Goal: Task Accomplishment & Management: Manage account settings

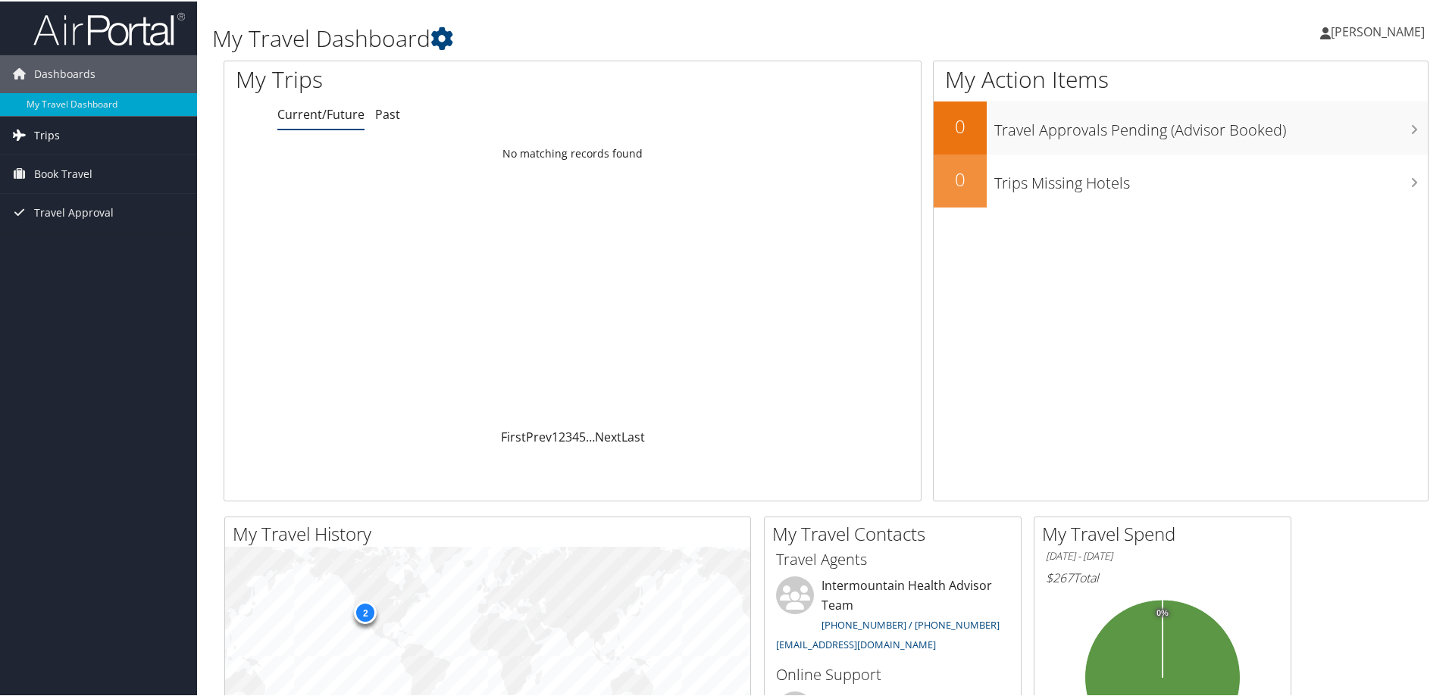
click at [56, 134] on span "Trips" at bounding box center [47, 134] width 26 height 38
click at [62, 245] on span "Book Travel" at bounding box center [63, 241] width 58 height 38
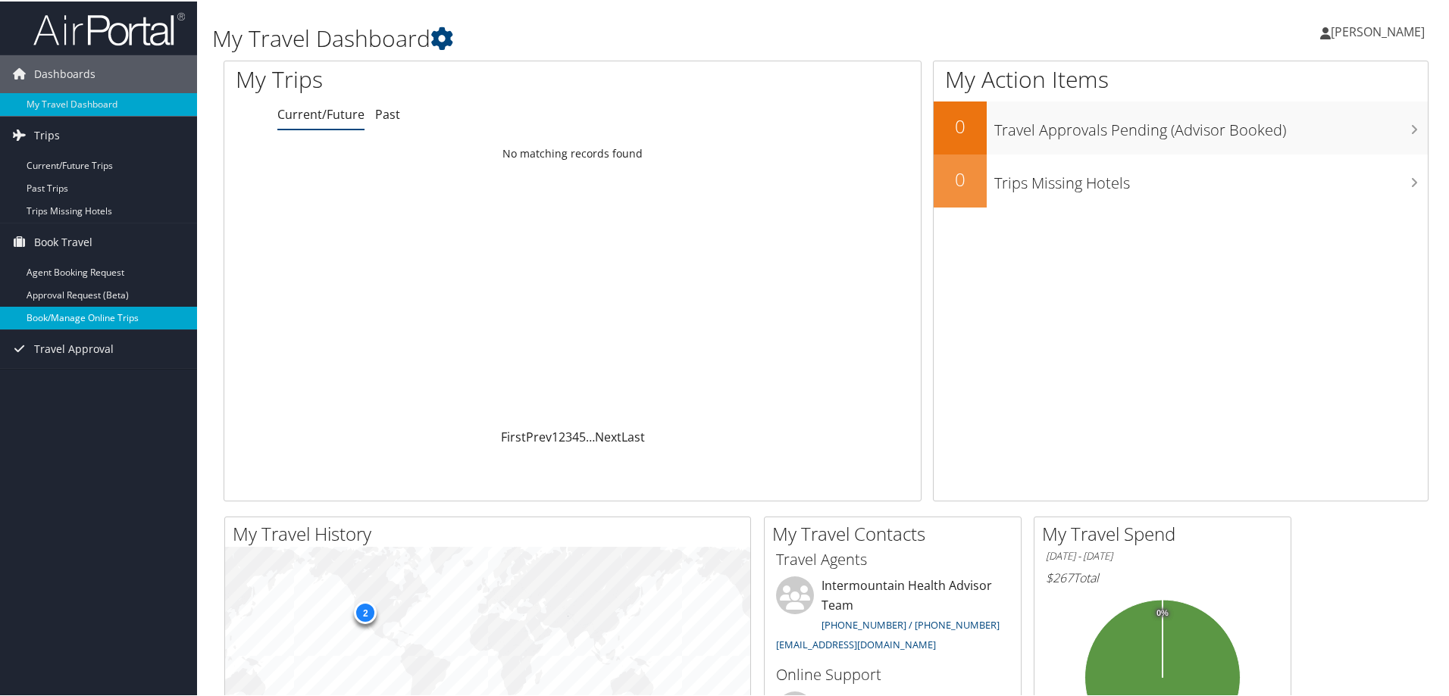
click at [61, 315] on link "Book/Manage Online Trips" at bounding box center [98, 316] width 197 height 23
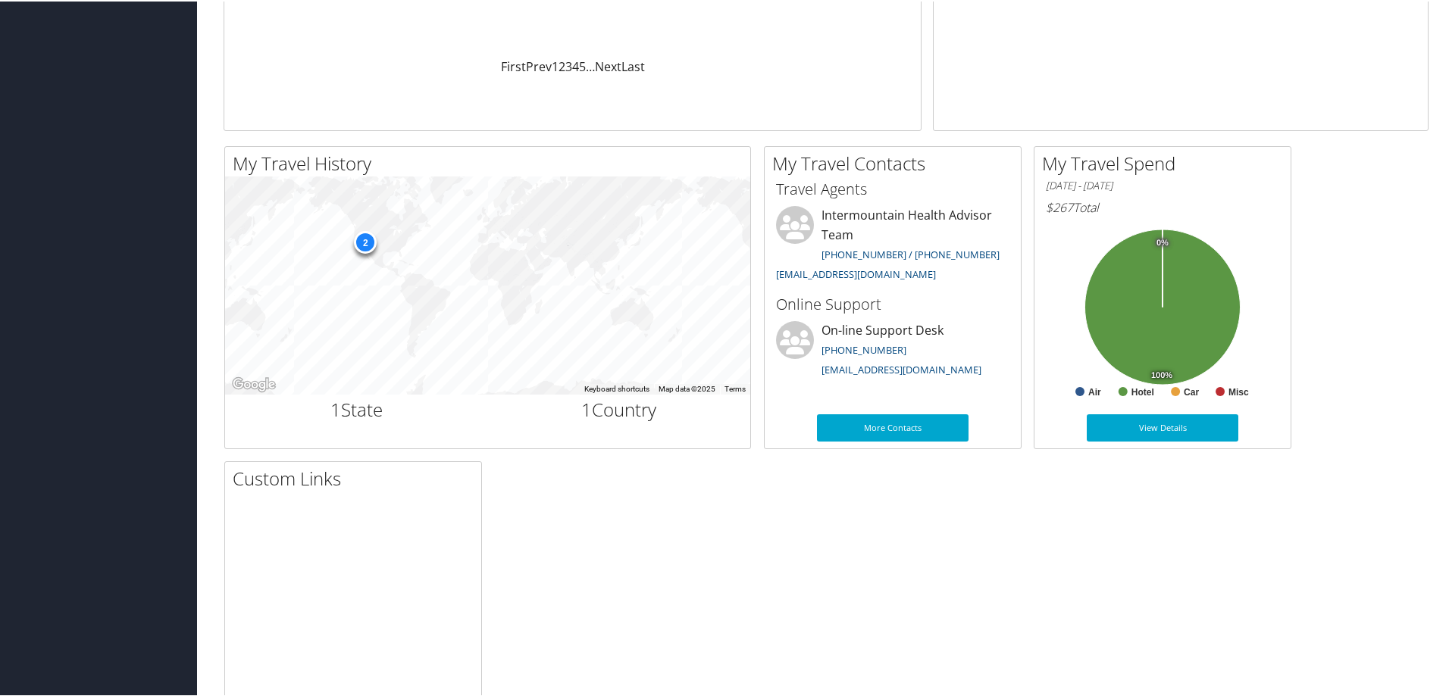
scroll to position [379, 0]
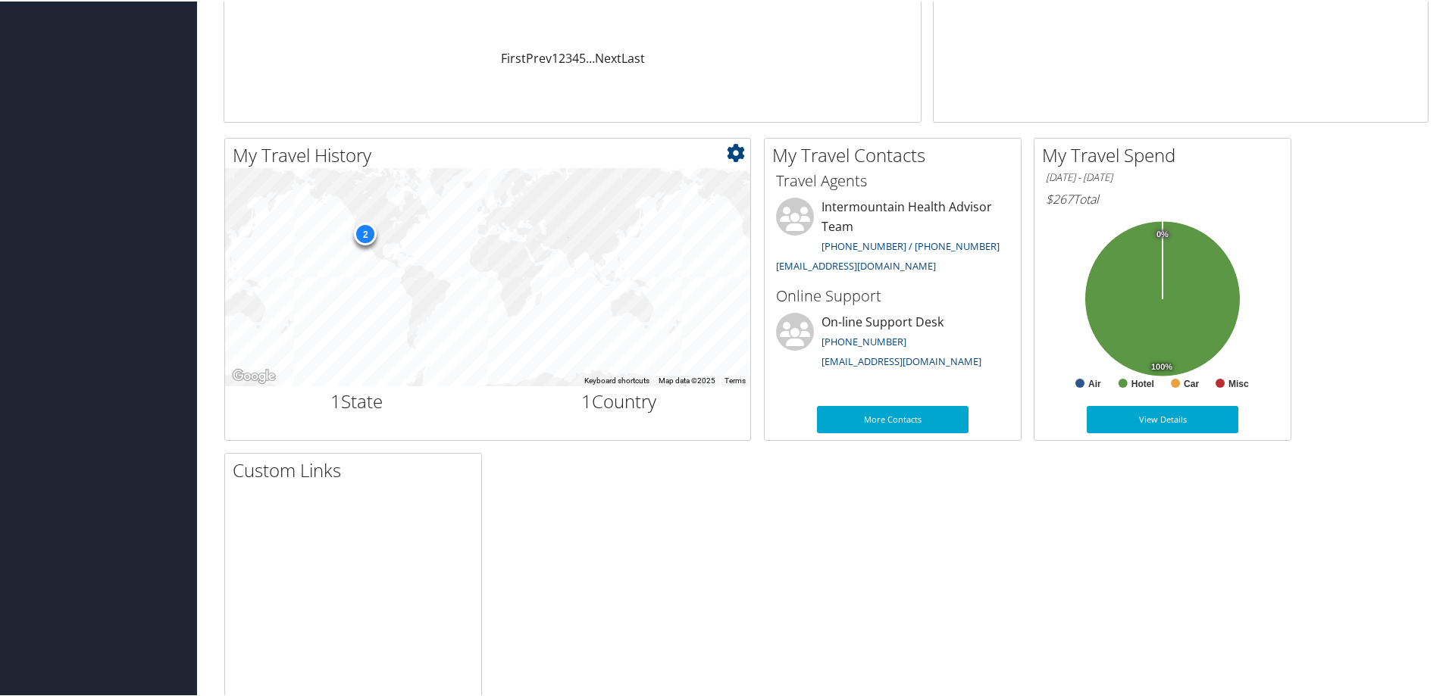
click at [367, 233] on div "2" at bounding box center [365, 232] width 23 height 23
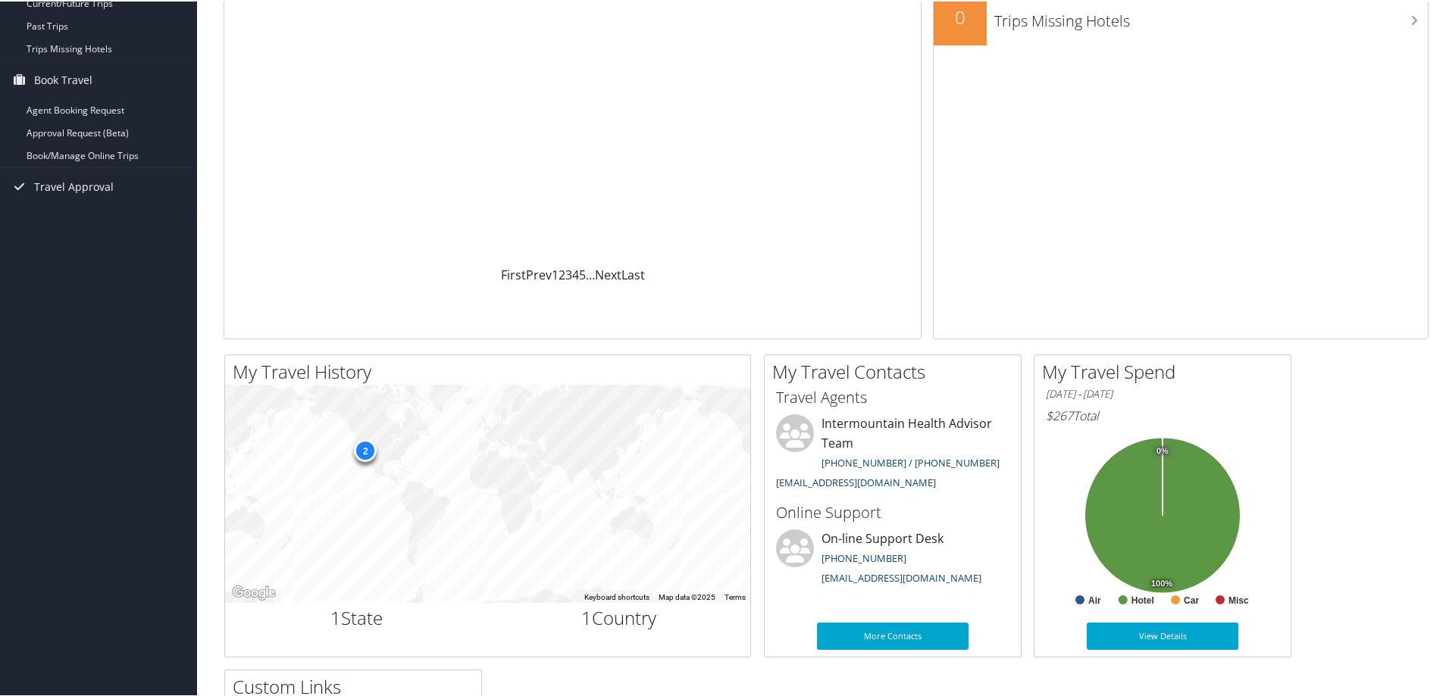
scroll to position [161, 0]
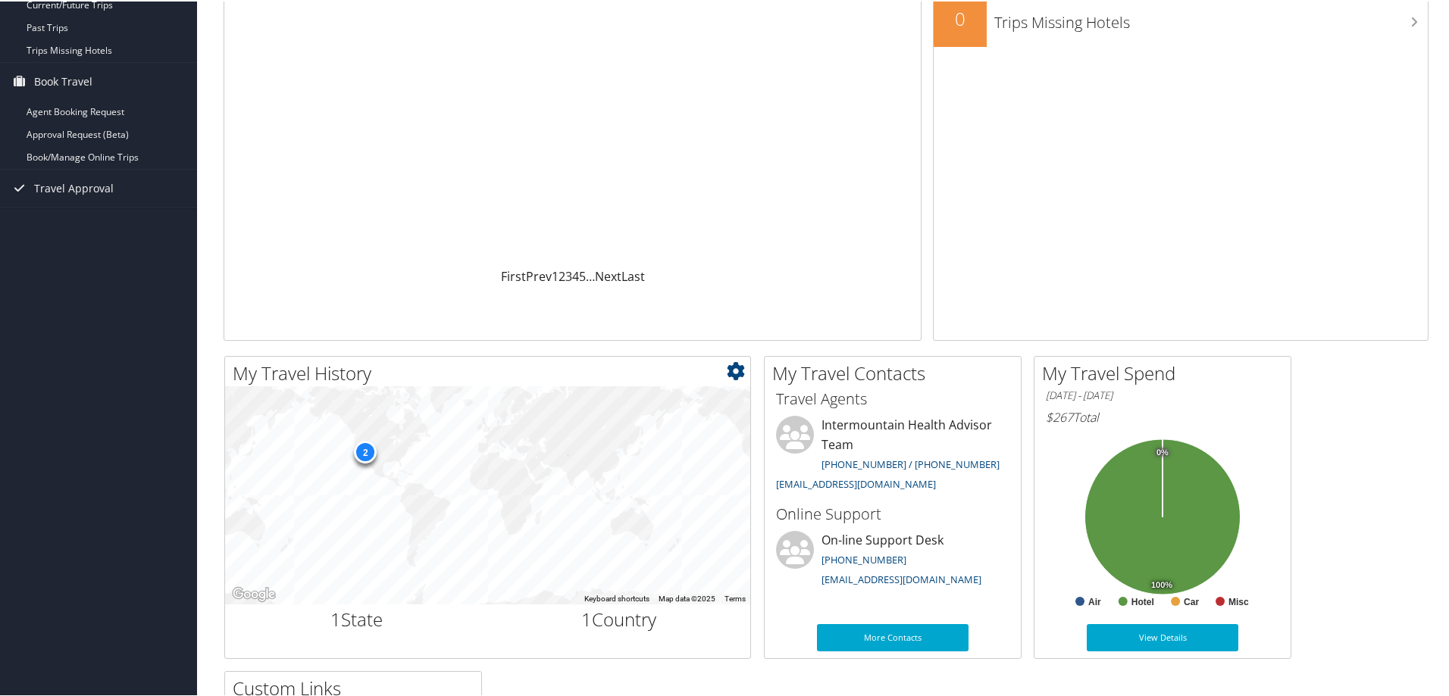
click at [364, 450] on div "2" at bounding box center [365, 450] width 23 height 23
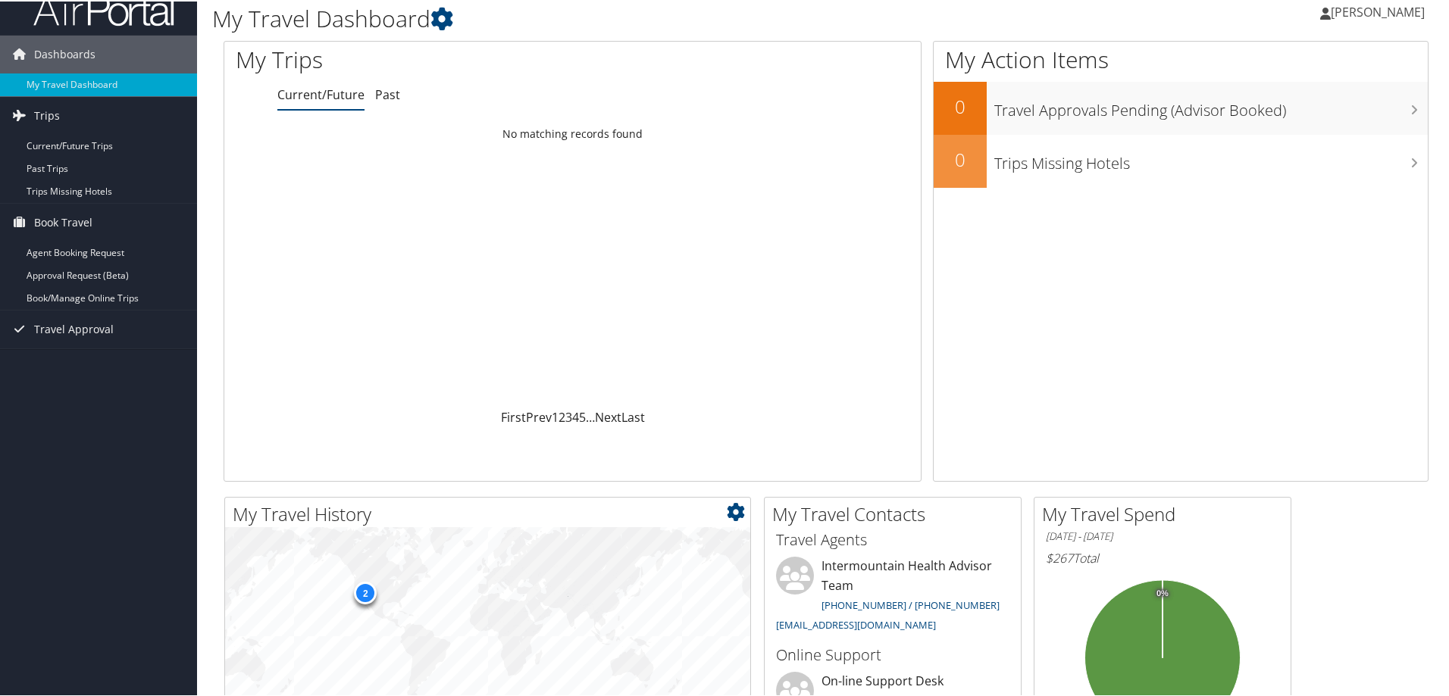
scroll to position [0, 0]
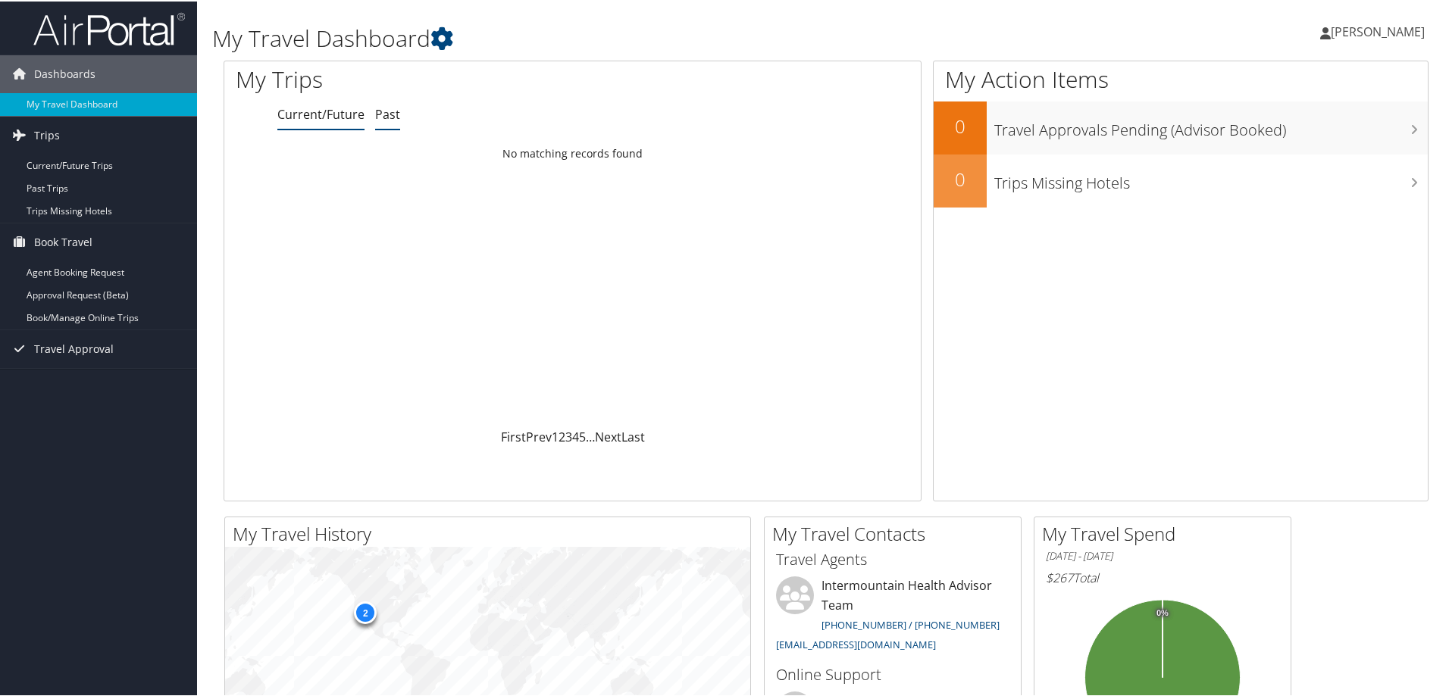
click at [386, 113] on link "Past" at bounding box center [387, 113] width 25 height 17
click at [358, 165] on div "Sun 13 Apr 2025 - Tue 15 Apr 2025" at bounding box center [311, 168] width 159 height 14
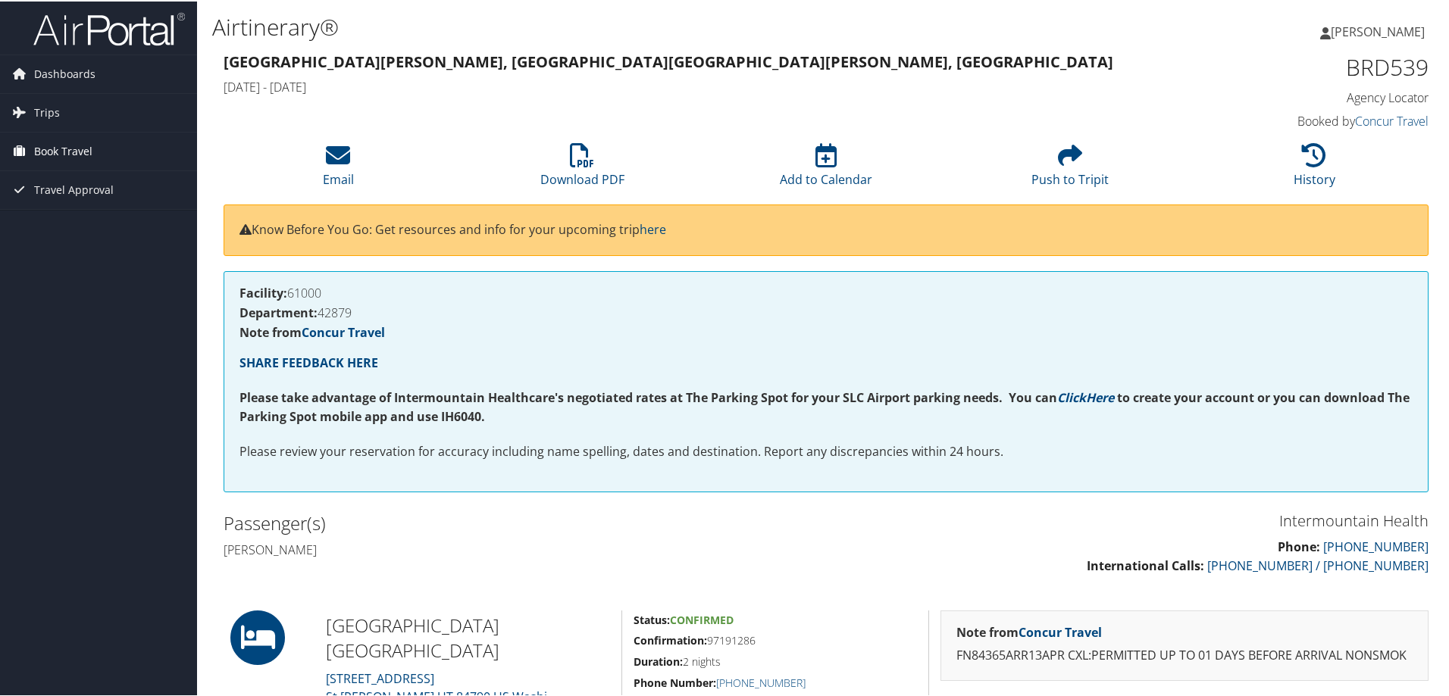
click at [54, 145] on span "Book Travel" at bounding box center [63, 150] width 58 height 38
click at [49, 148] on span "Book Travel" at bounding box center [63, 150] width 58 height 38
click at [77, 149] on span "Book Travel" at bounding box center [63, 150] width 58 height 38
click at [65, 224] on link "Book/Manage Online Trips" at bounding box center [98, 225] width 197 height 23
